Goal: Task Accomplishment & Management: Manage account settings

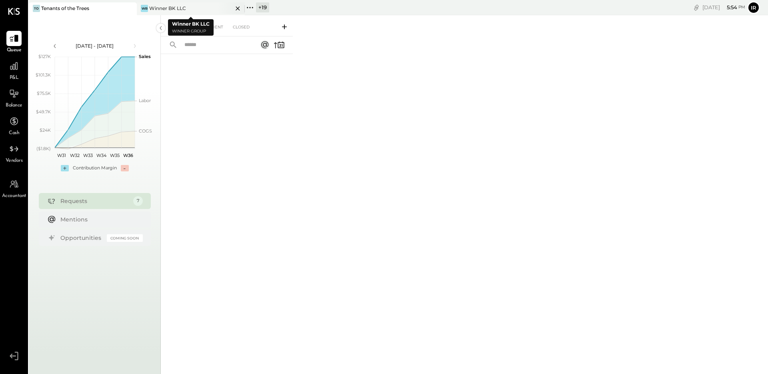
click at [198, 6] on div "WB Winner BK LLC" at bounding box center [185, 8] width 96 height 7
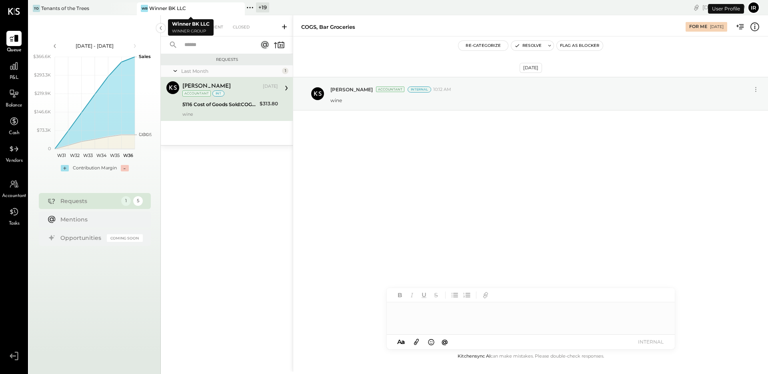
click at [249, 7] on icon at bounding box center [250, 7] width 10 height 10
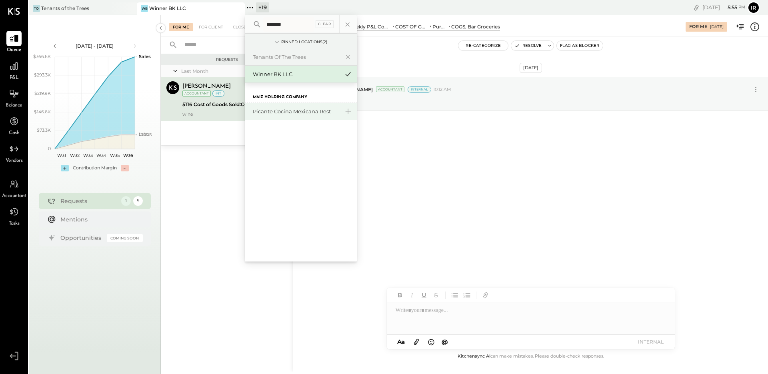
type input "*******"
click at [289, 115] on div "Picante Cocina Mexicana Rest" at bounding box center [301, 111] width 112 height 17
click at [292, 109] on div "Picante Cocina Mexicana Rest" at bounding box center [296, 112] width 86 height 8
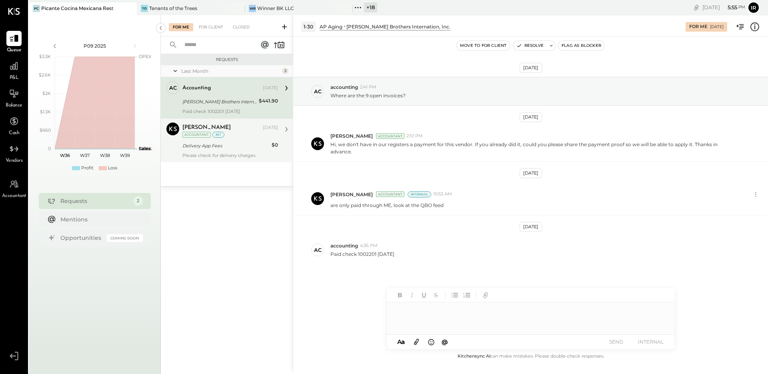
click at [229, 144] on div "Delivery App Fees" at bounding box center [225, 146] width 87 height 8
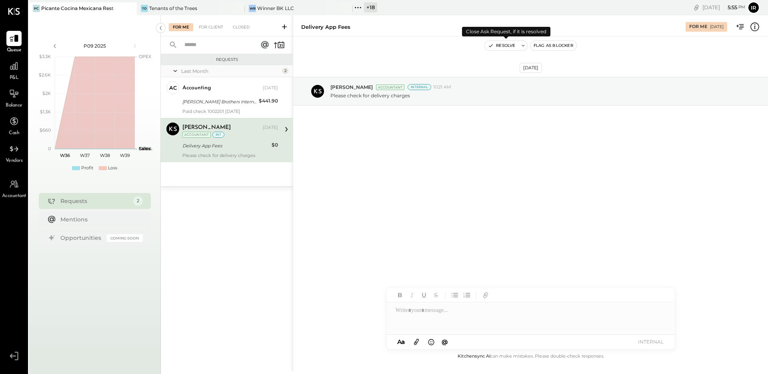
click at [497, 43] on button "Resolve" at bounding box center [502, 46] width 34 height 10
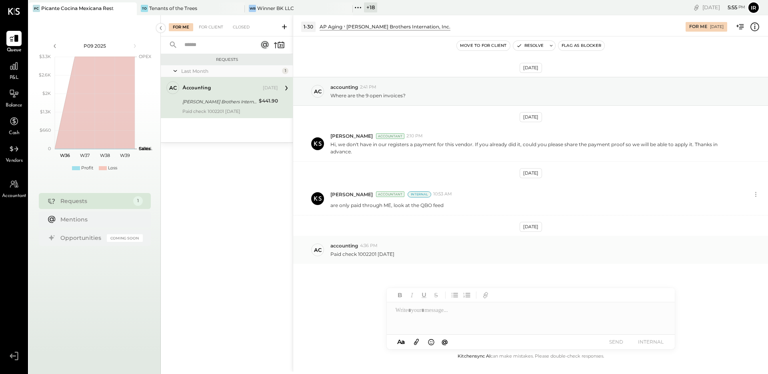
drag, startPoint x: 376, startPoint y: 248, endPoint x: 363, endPoint y: 253, distance: 14.2
click at [363, 253] on div "ac accounting 4:36 PM Paid check 1002201 [DATE]" at bounding box center [530, 250] width 475 height 28
click at [366, 250] on p "Paid check 1002201 [DATE]" at bounding box center [362, 253] width 64 height 7
copy p "1002201"
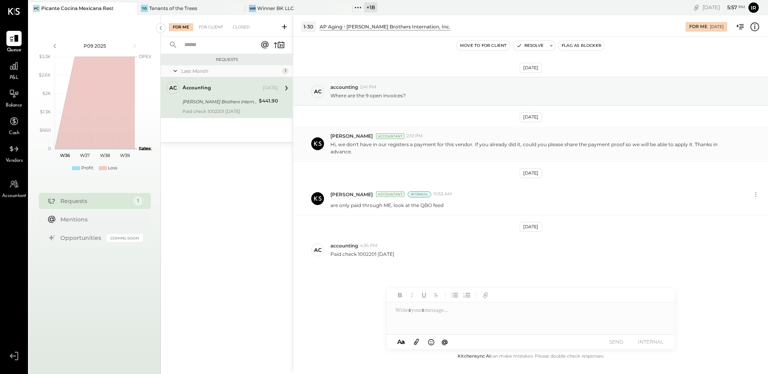
click at [437, 146] on p "Hi, we don't have in our registers a payment for this vendor. If you already di…" at bounding box center [535, 148] width 410 height 14
click at [248, 99] on div "[PERSON_NAME] Brothers Internation, Inc." at bounding box center [219, 102] width 74 height 8
drag, startPoint x: 526, startPoint y: 46, endPoint x: 482, endPoint y: 75, distance: 52.8
click at [526, 46] on button "Resolve" at bounding box center [530, 46] width 34 height 10
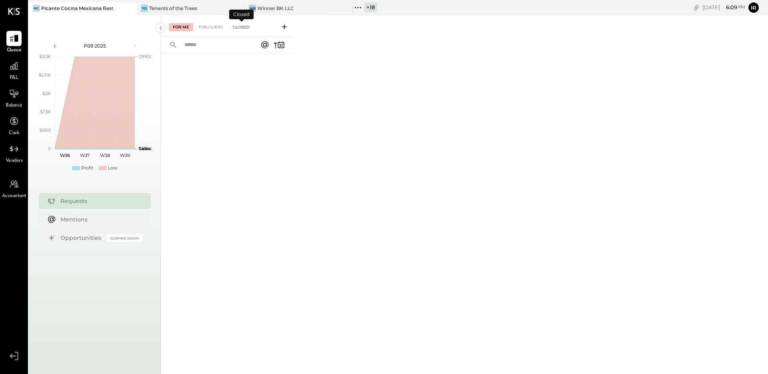
click at [244, 27] on div "Closed" at bounding box center [241, 27] width 25 height 8
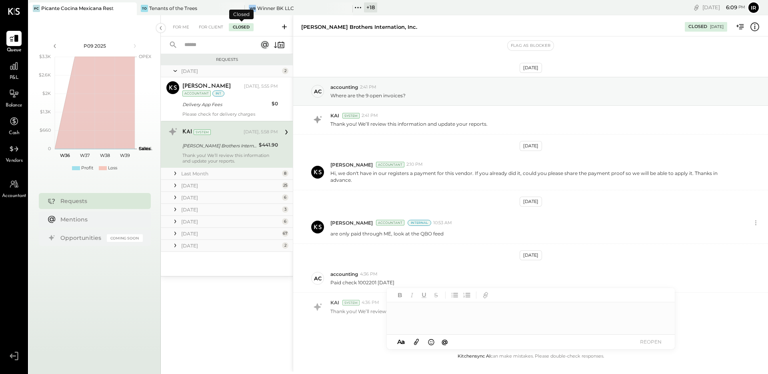
scroll to position [23, 0]
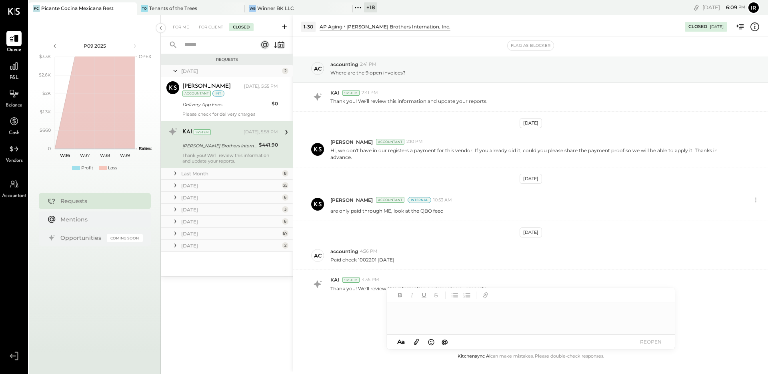
click at [188, 247] on div "[DATE]" at bounding box center [230, 245] width 99 height 7
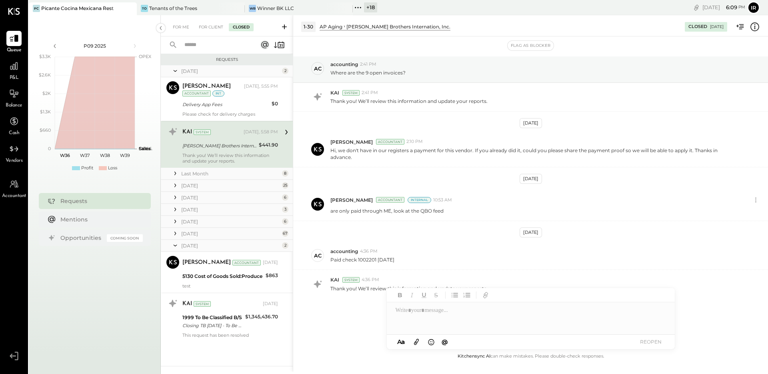
click at [194, 234] on div "[DATE]" at bounding box center [230, 233] width 99 height 7
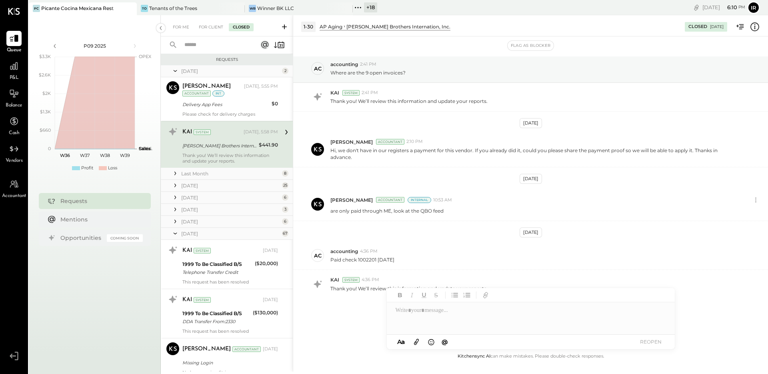
click at [196, 222] on div "[DATE]" at bounding box center [230, 221] width 99 height 7
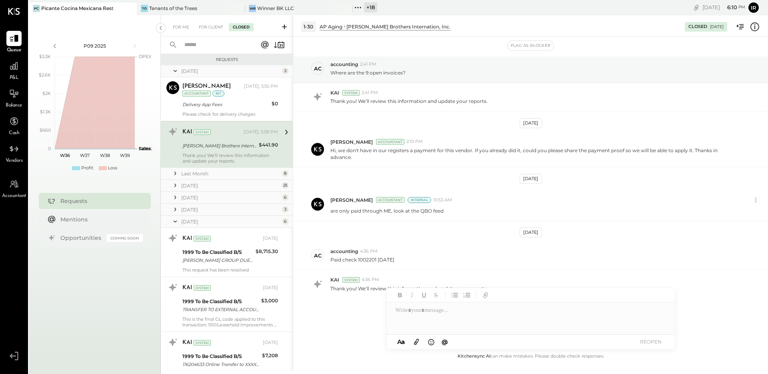
click at [198, 212] on div "[DATE]" at bounding box center [230, 209] width 99 height 7
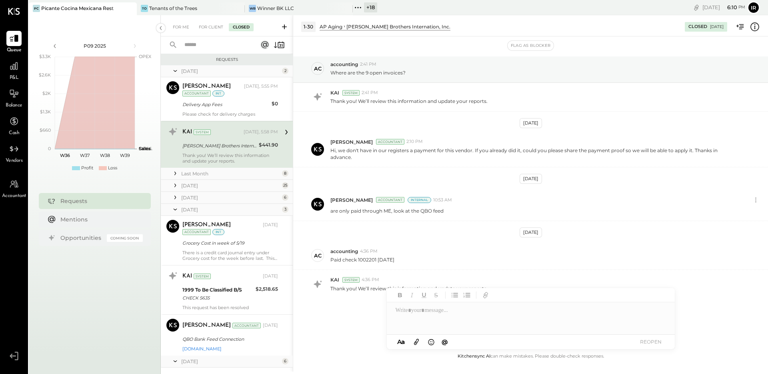
click at [199, 199] on div "[DATE]" at bounding box center [230, 197] width 99 height 7
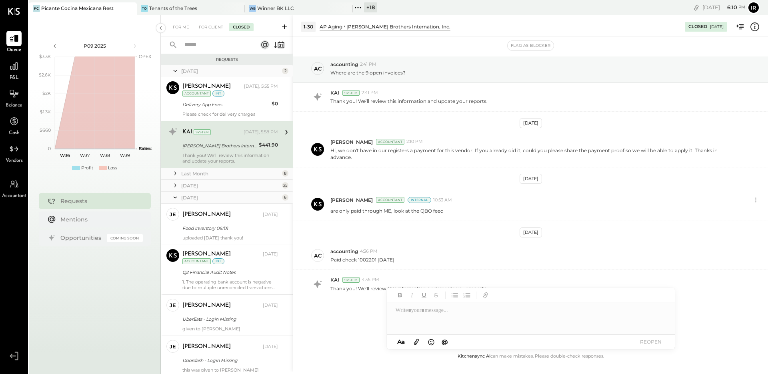
click at [200, 186] on div "[DATE]" at bounding box center [230, 185] width 99 height 7
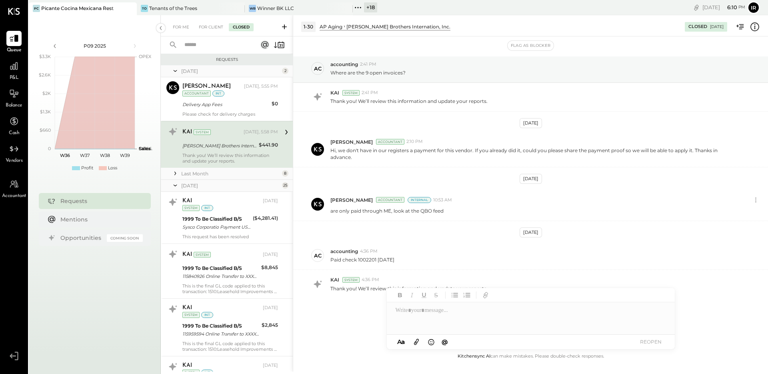
click at [202, 176] on div "Last Month" at bounding box center [230, 173] width 99 height 7
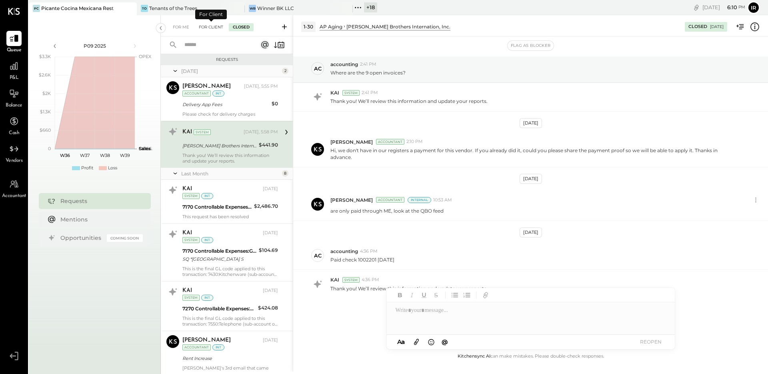
click at [208, 25] on div "For Client" at bounding box center [211, 27] width 32 height 8
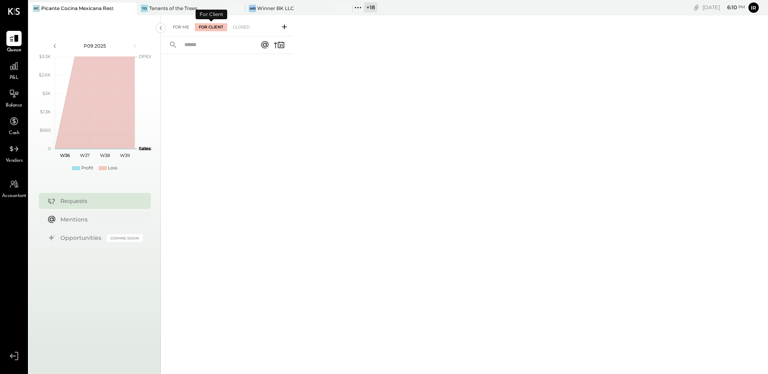
click at [180, 26] on div "For Me" at bounding box center [181, 27] width 24 height 8
click at [202, 31] on div "For Client" at bounding box center [211, 27] width 32 height 8
click at [242, 26] on div "Closed" at bounding box center [241, 27] width 25 height 8
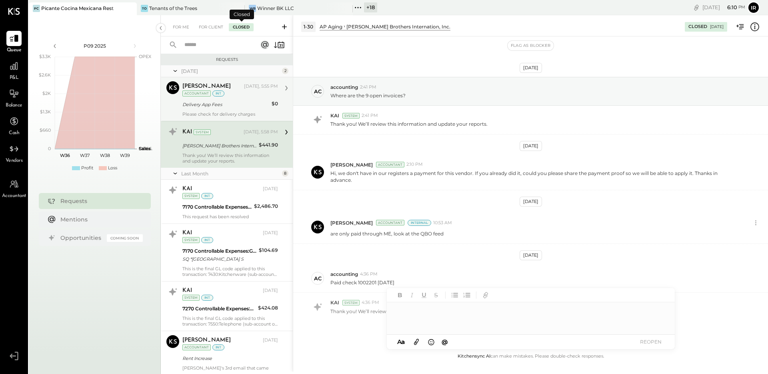
scroll to position [23, 0]
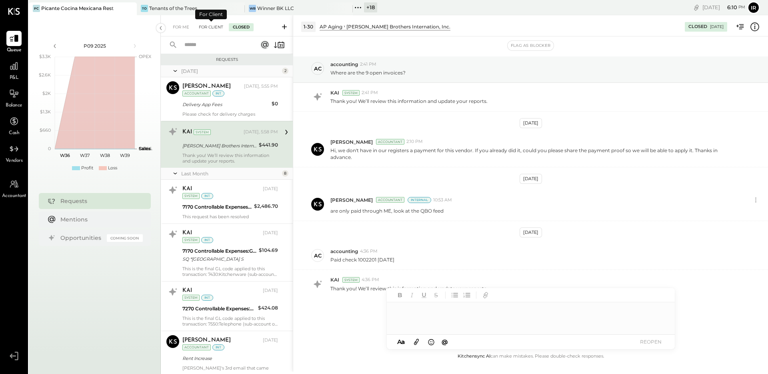
click at [218, 23] on div "For Client" at bounding box center [211, 27] width 32 height 8
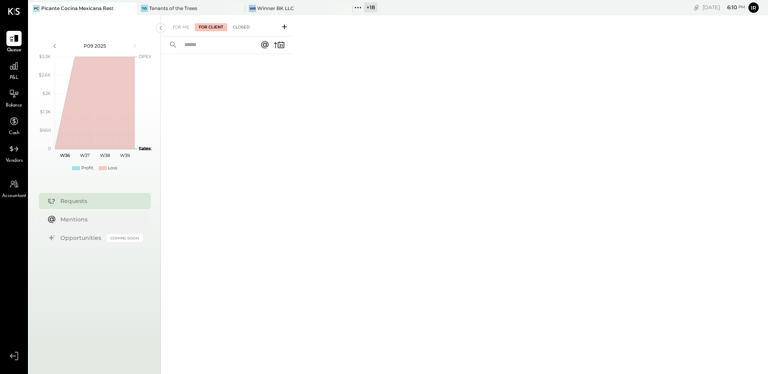
click at [238, 26] on div "Closed" at bounding box center [241, 27] width 25 height 8
